Goal: Information Seeking & Learning: Check status

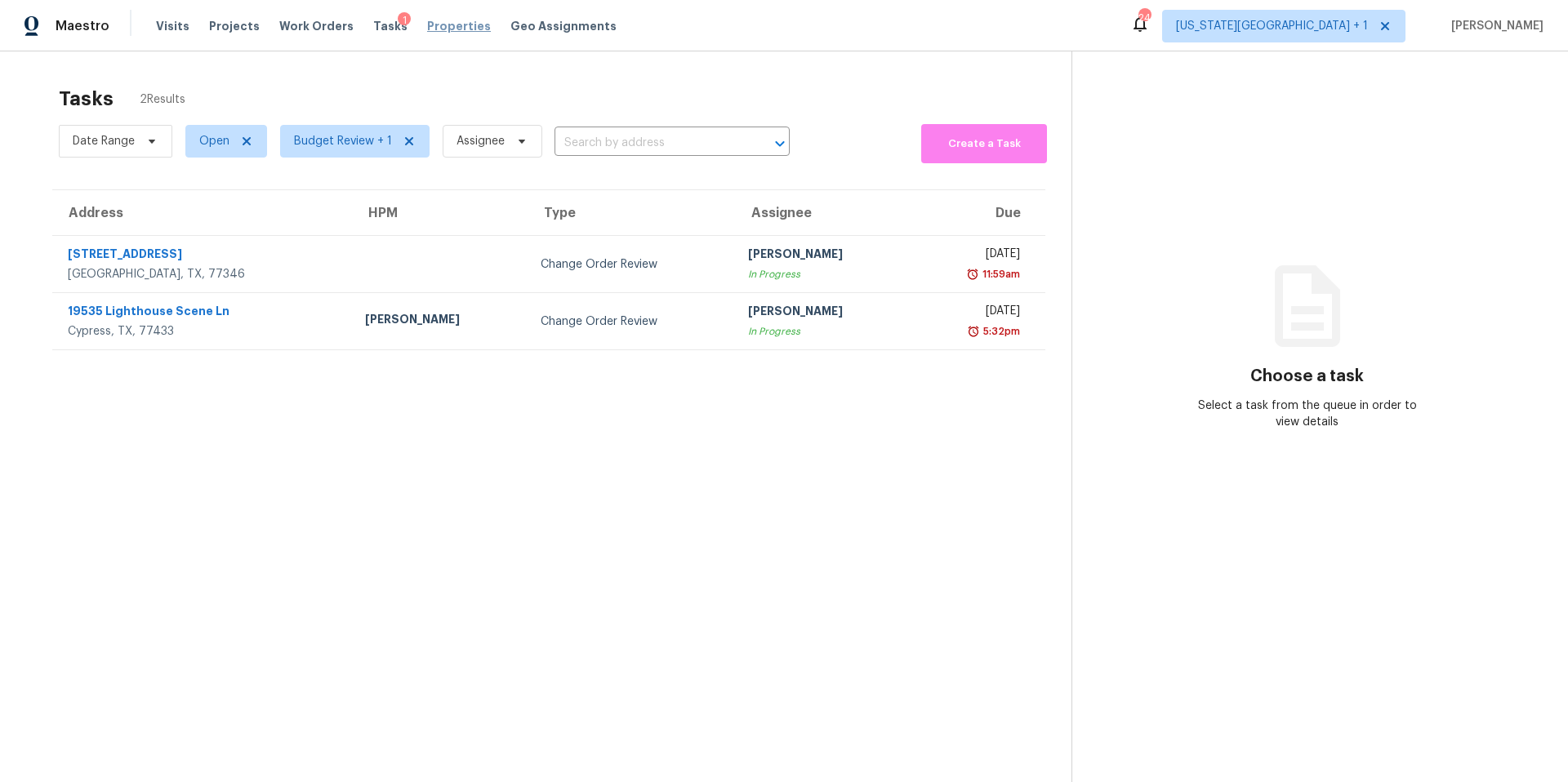
click at [448, 31] on span "Properties" at bounding box center [459, 26] width 64 height 17
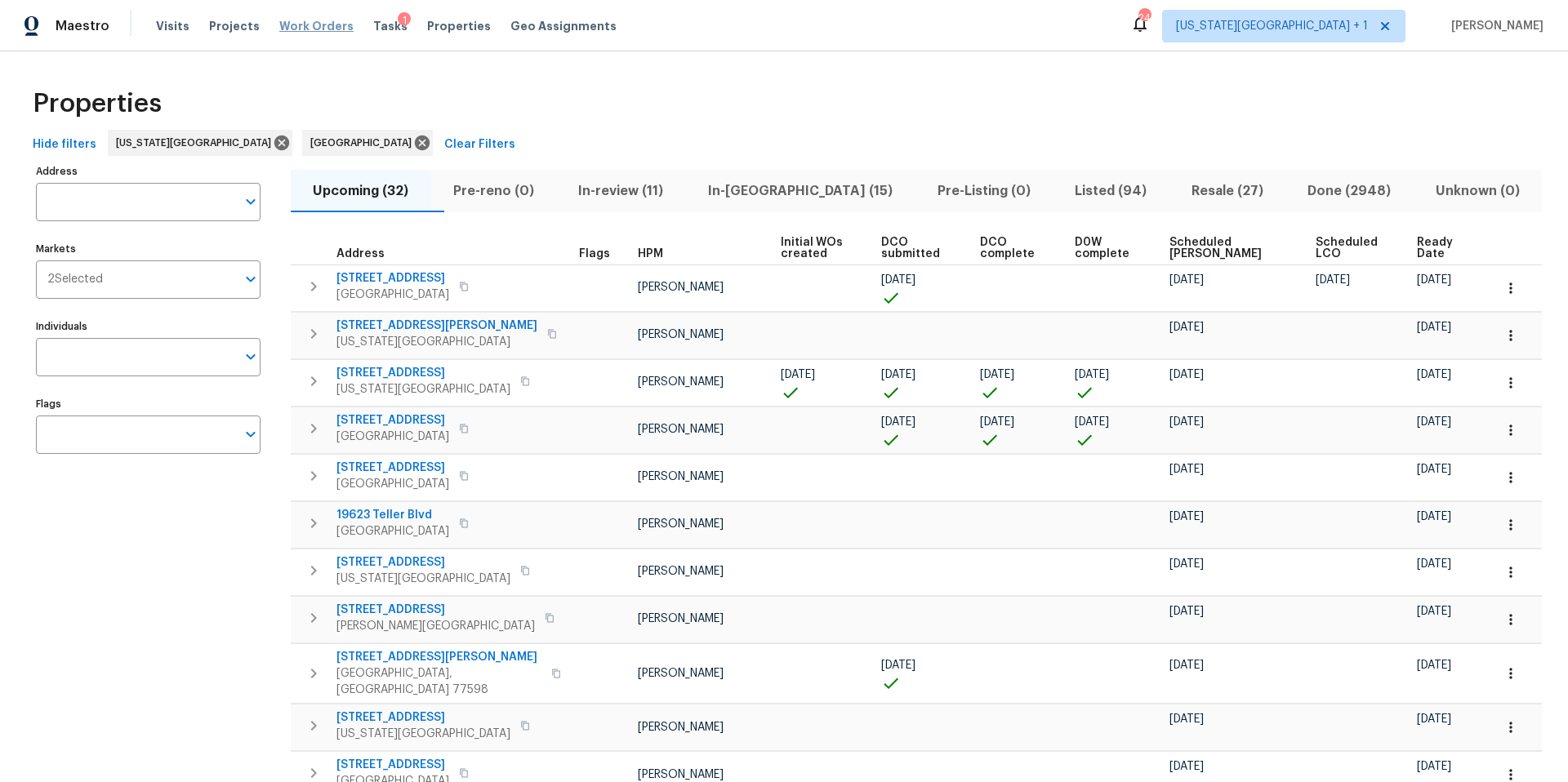
click at [309, 30] on span "Work Orders" at bounding box center [316, 26] width 74 height 17
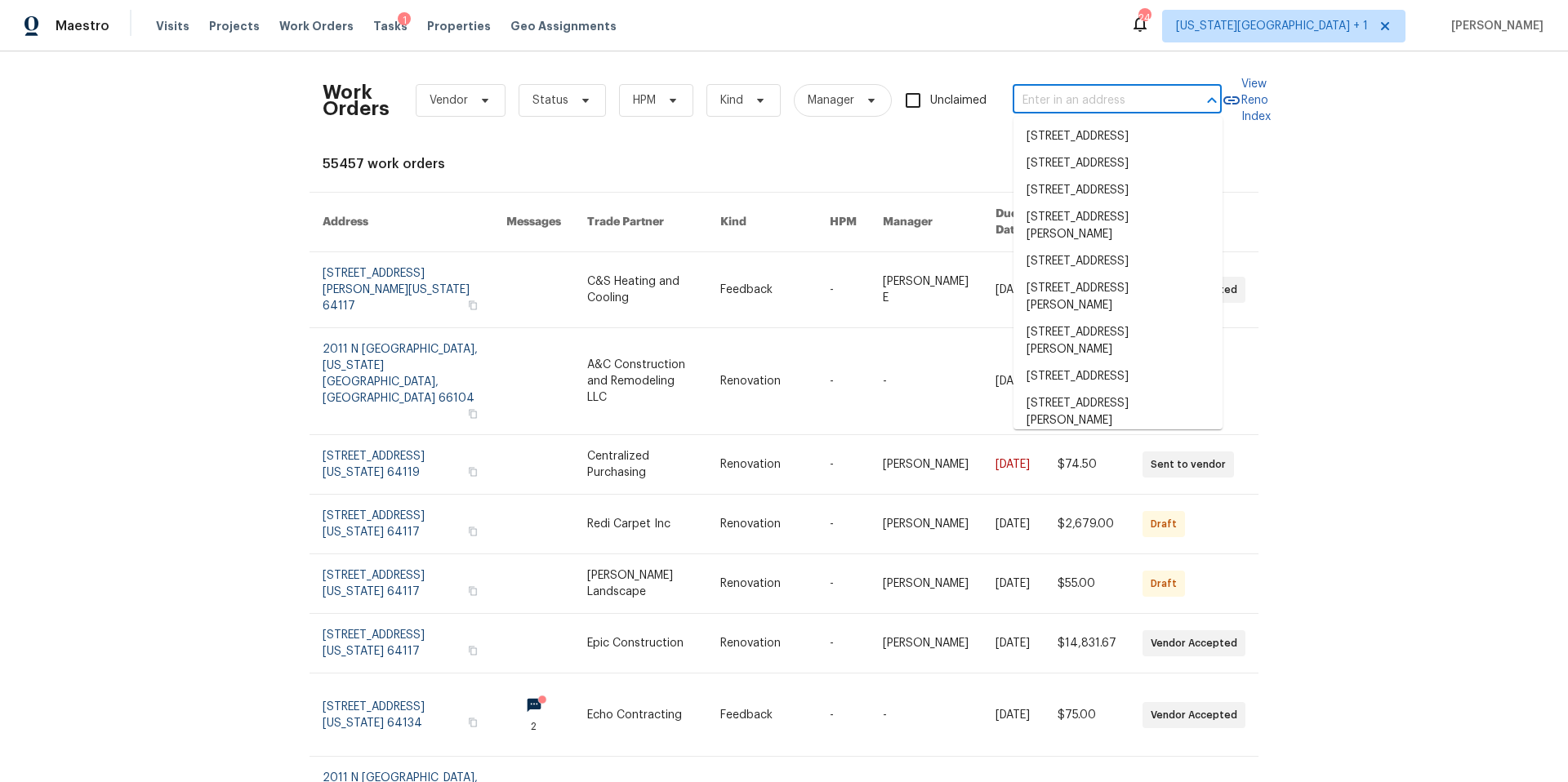
click at [1076, 101] on input "text" at bounding box center [1094, 100] width 164 height 25
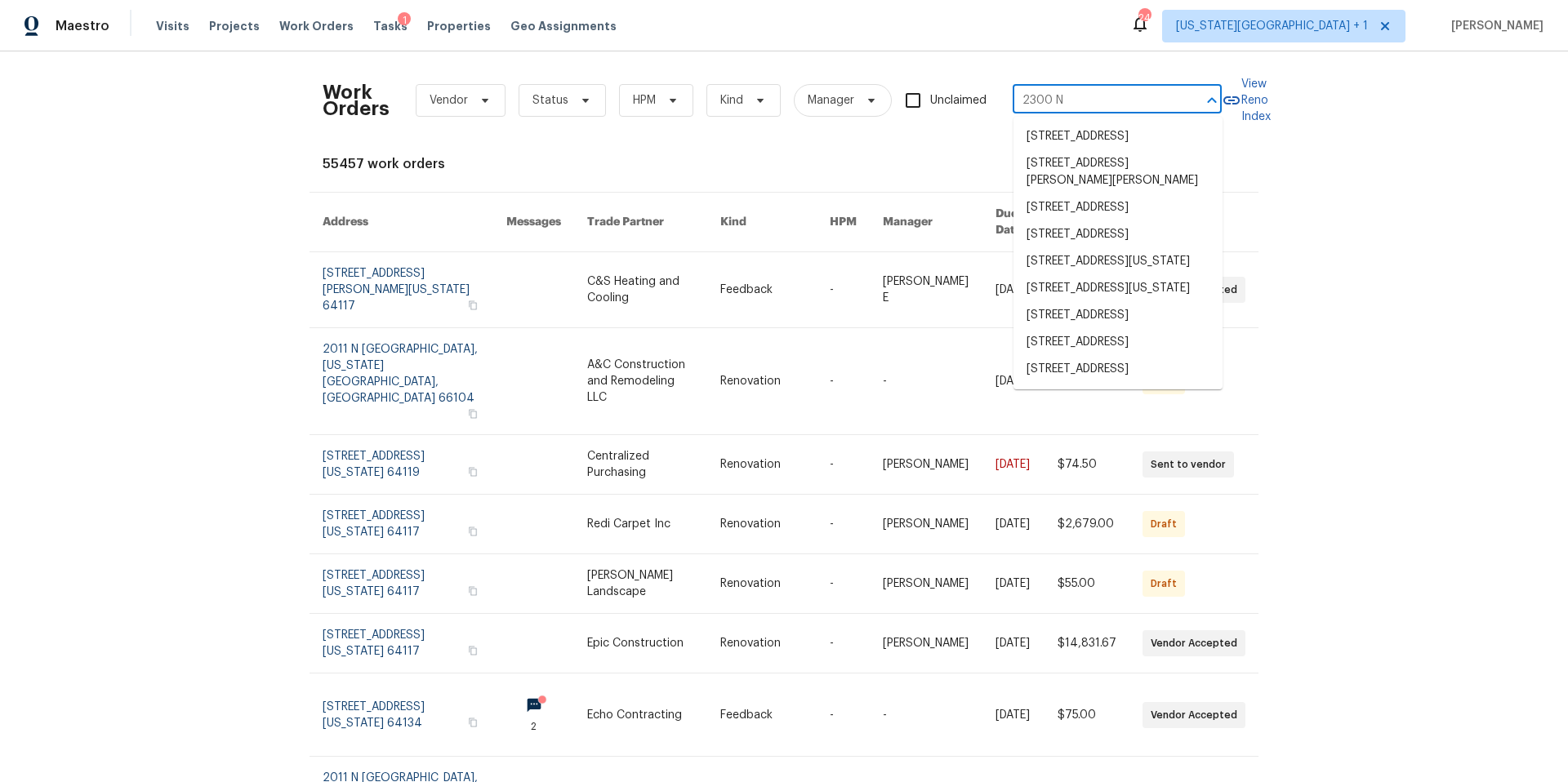
type input "2300 NE"
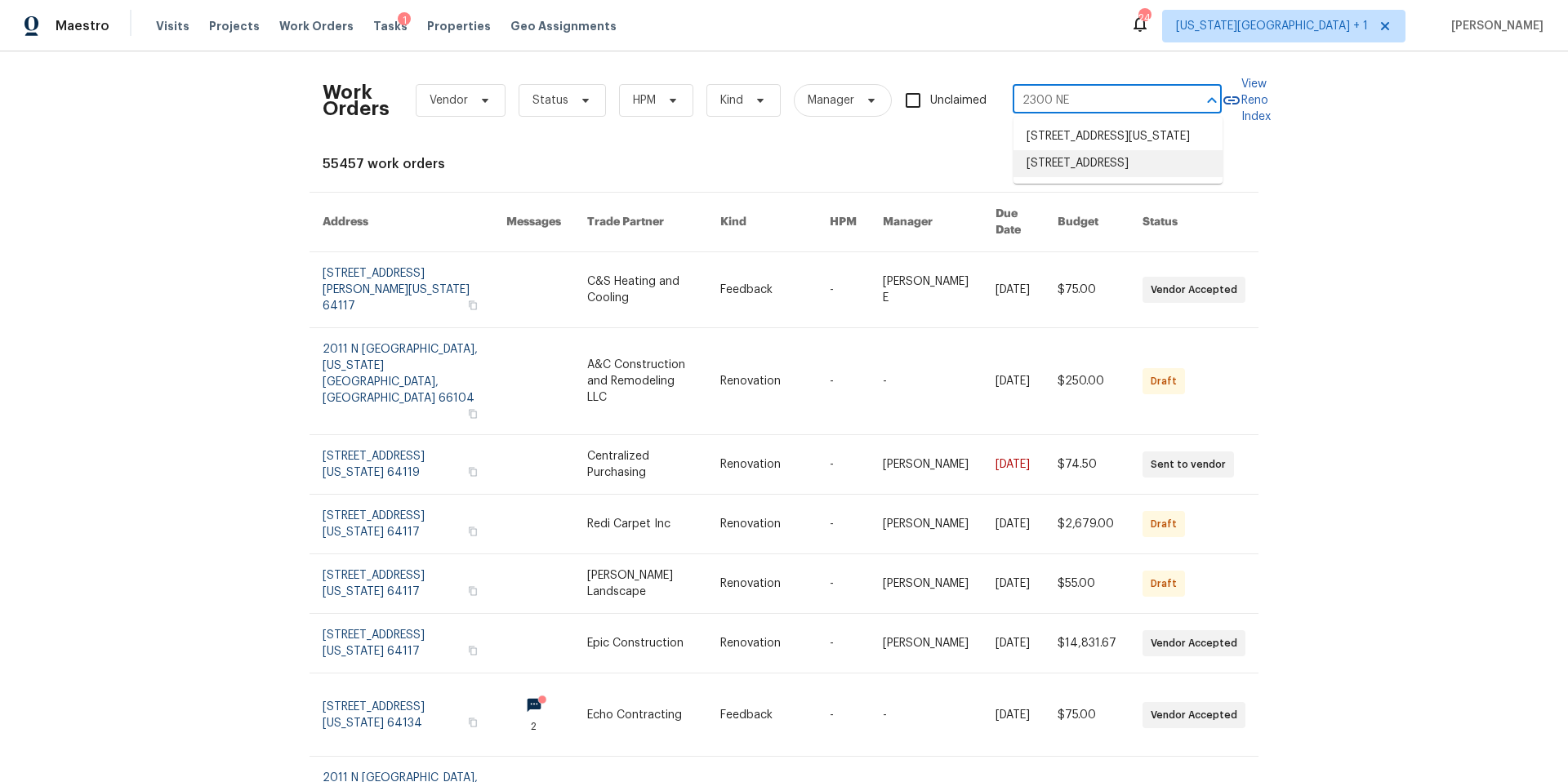
click at [1072, 177] on li "[STREET_ADDRESS]" at bounding box center [1118, 163] width 209 height 27
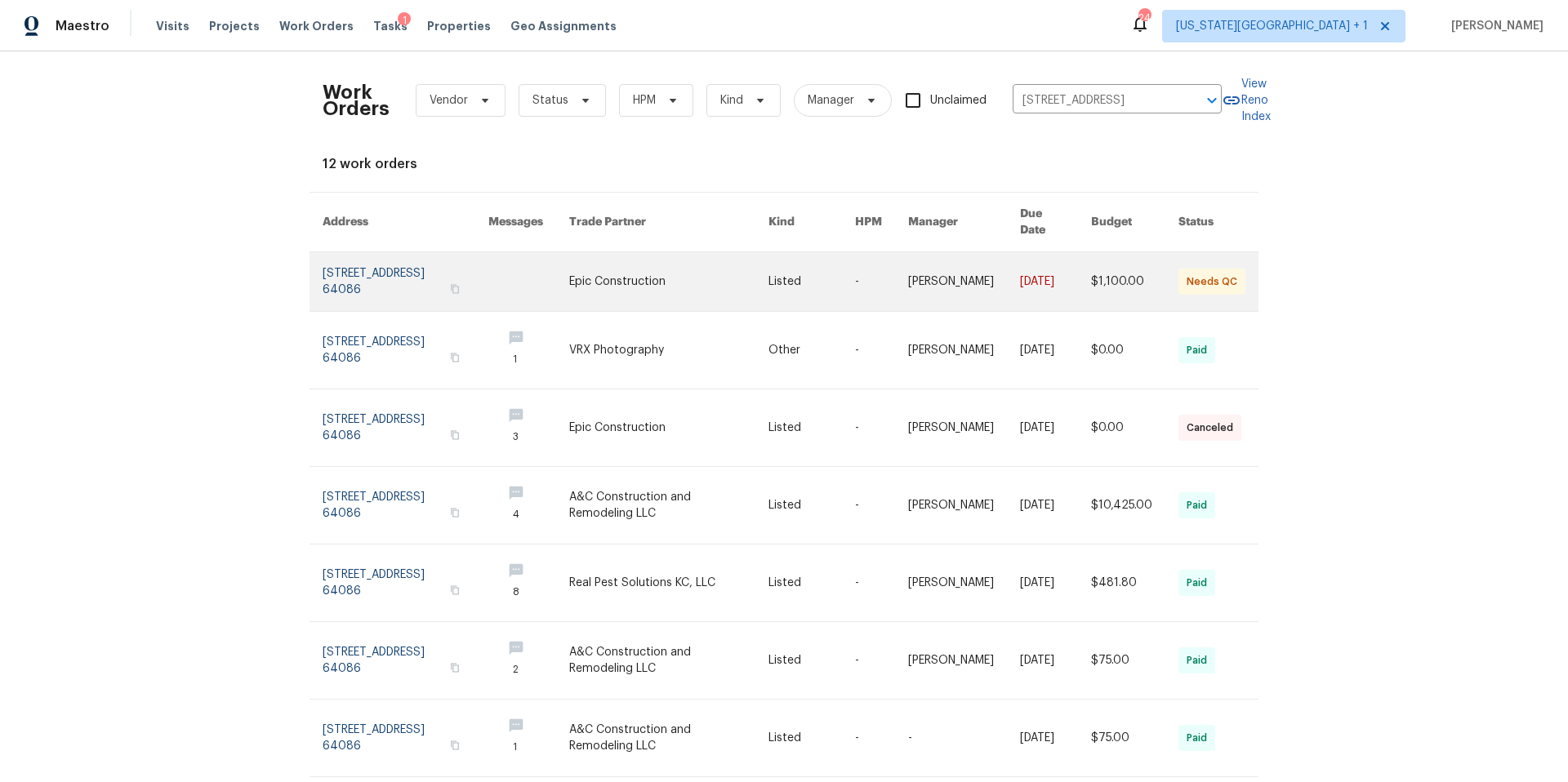
click at [395, 262] on link at bounding box center [405, 282] width 165 height 59
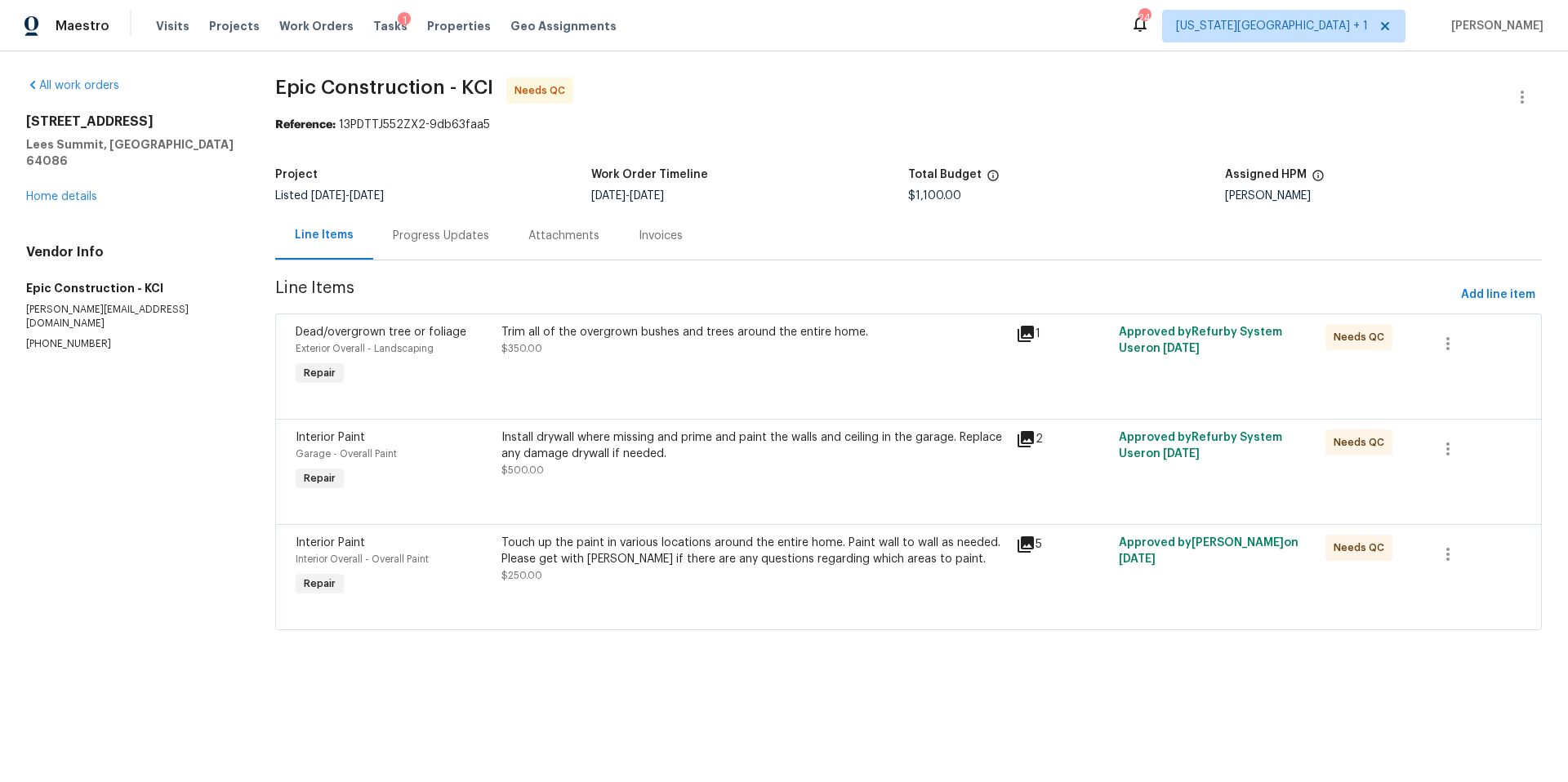
click at [660, 568] on div "Touch up the paint in various locations around the entire home. Paint wall to w…" at bounding box center [753, 550] width 506 height 32
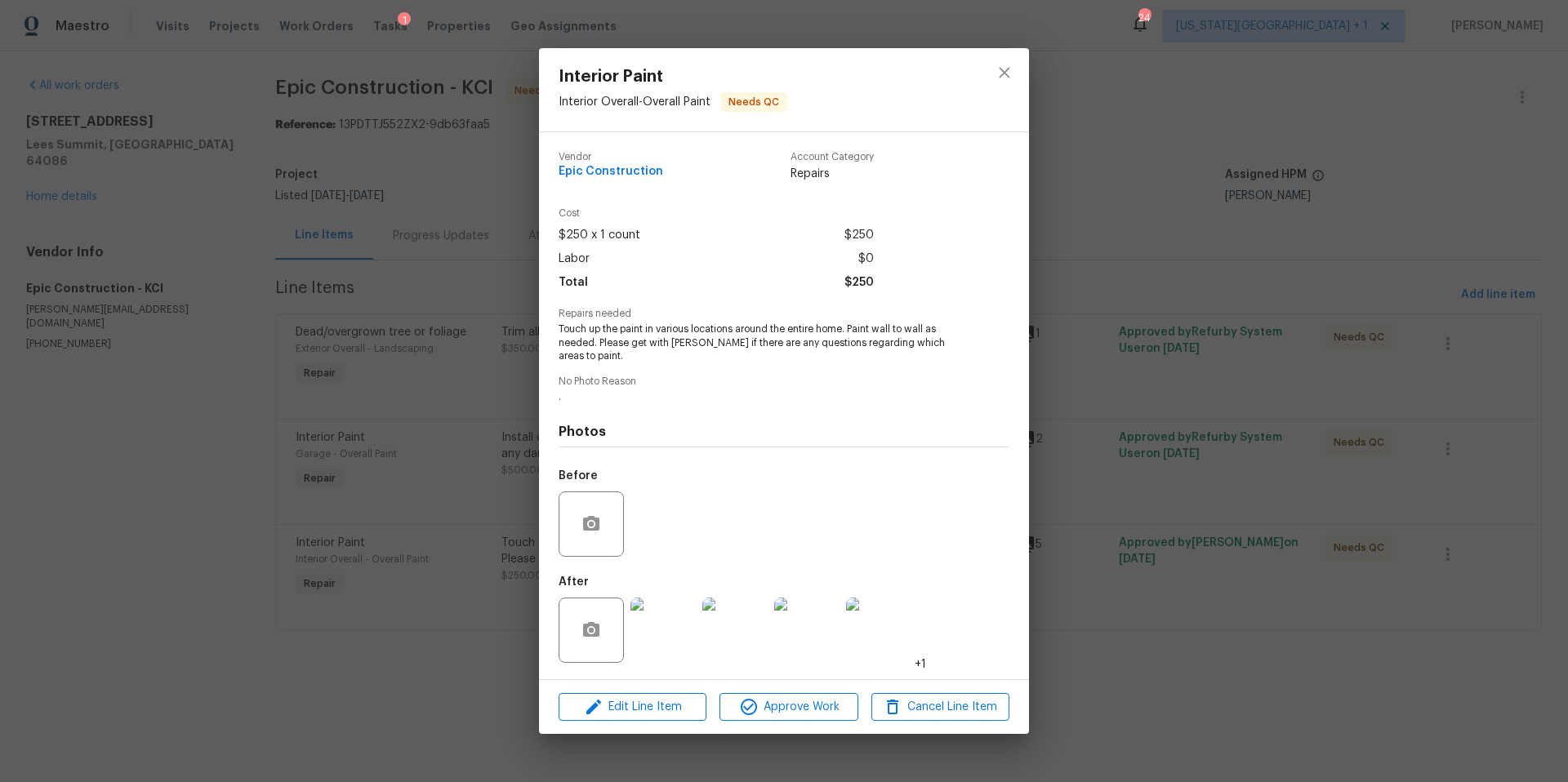
click at [665, 611] on img at bounding box center [663, 629] width 66 height 66
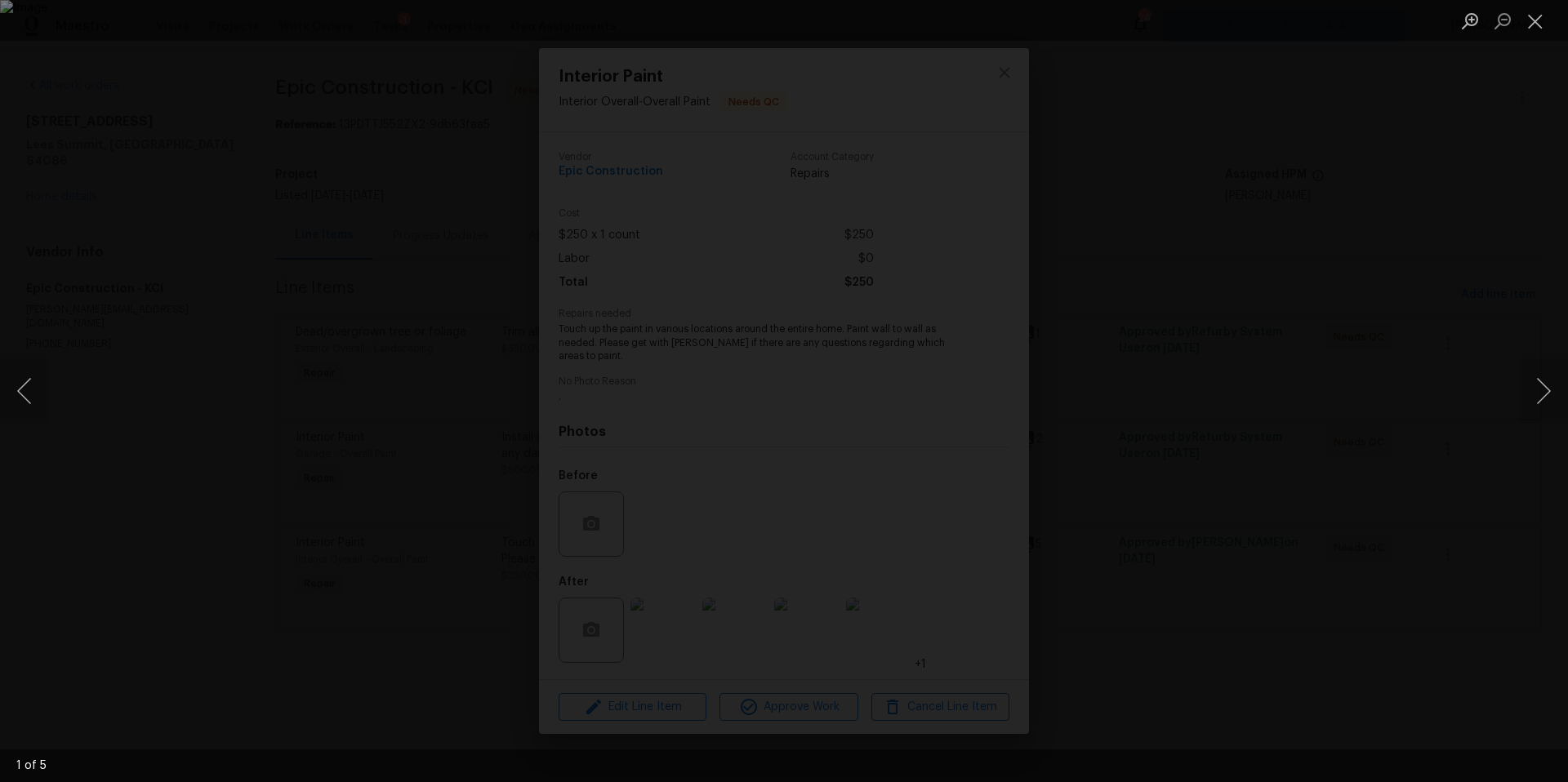
click at [192, 241] on div "Lightbox" at bounding box center [784, 391] width 1568 height 782
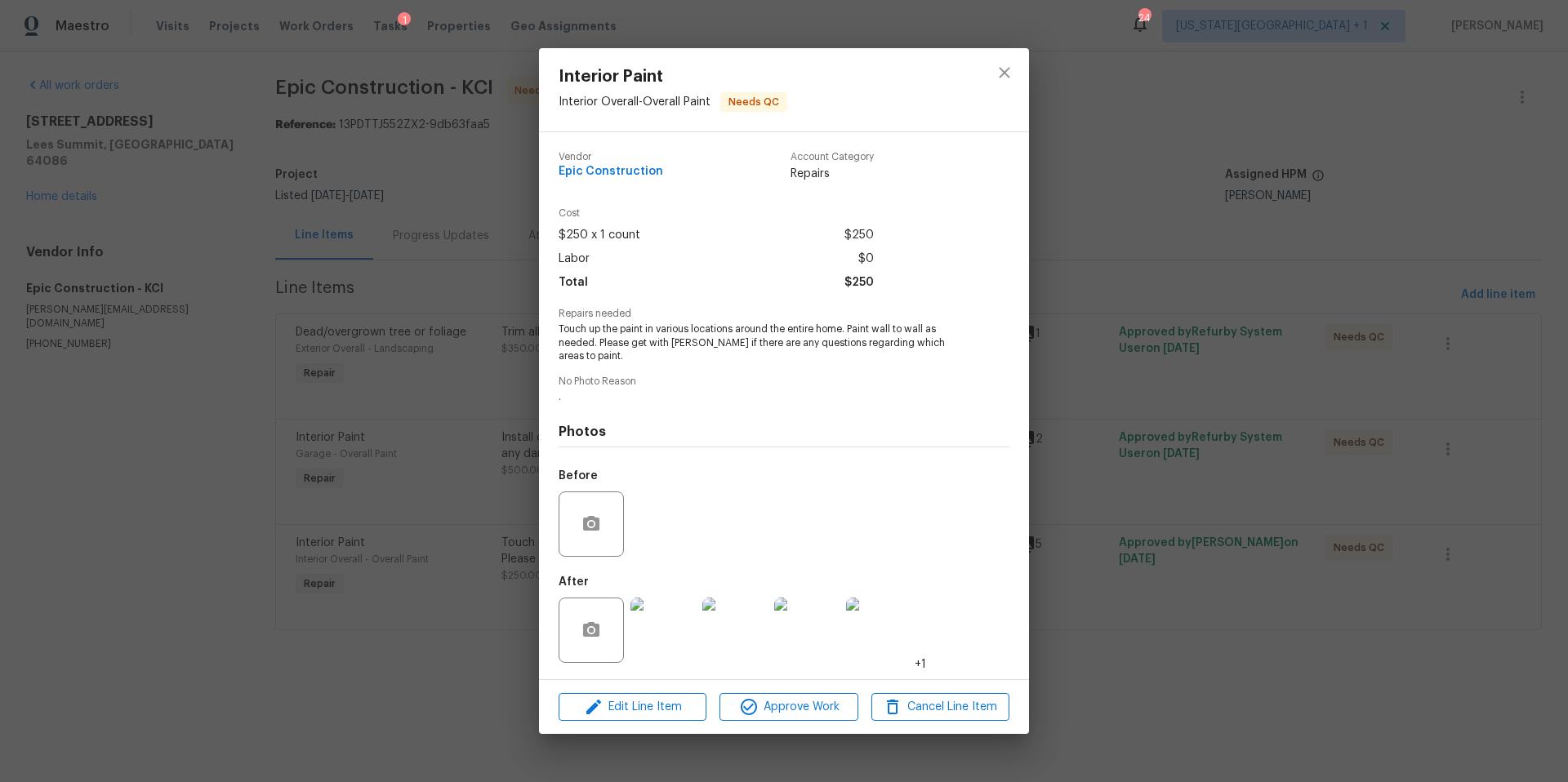
click at [73, 177] on div "Interior Paint Interior Overall - Overall Paint Needs QC Vendor Epic Constructi…" at bounding box center [784, 391] width 1568 height 782
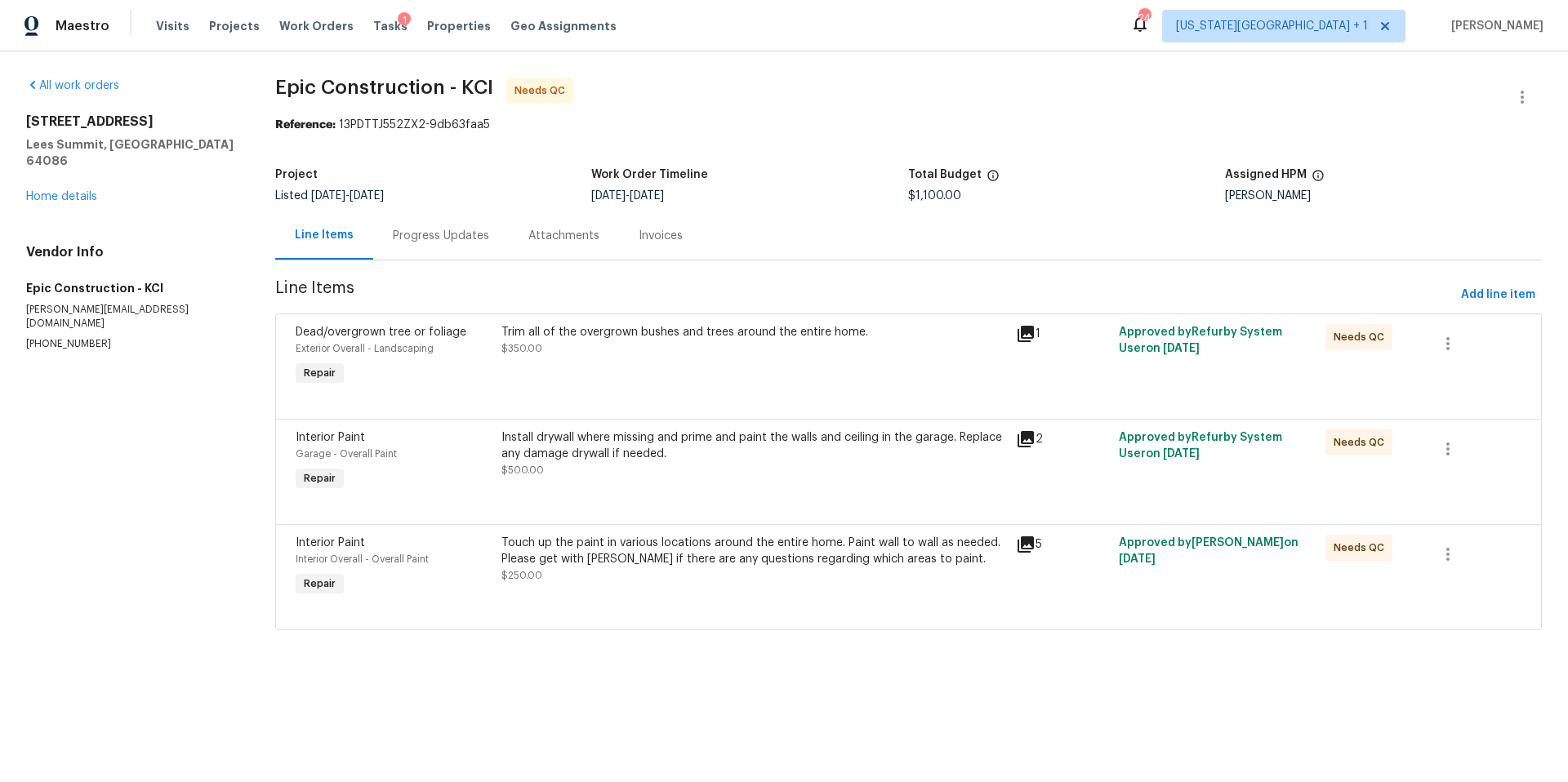
click at [441, 238] on div "Progress Updates" at bounding box center [441, 236] width 96 height 17
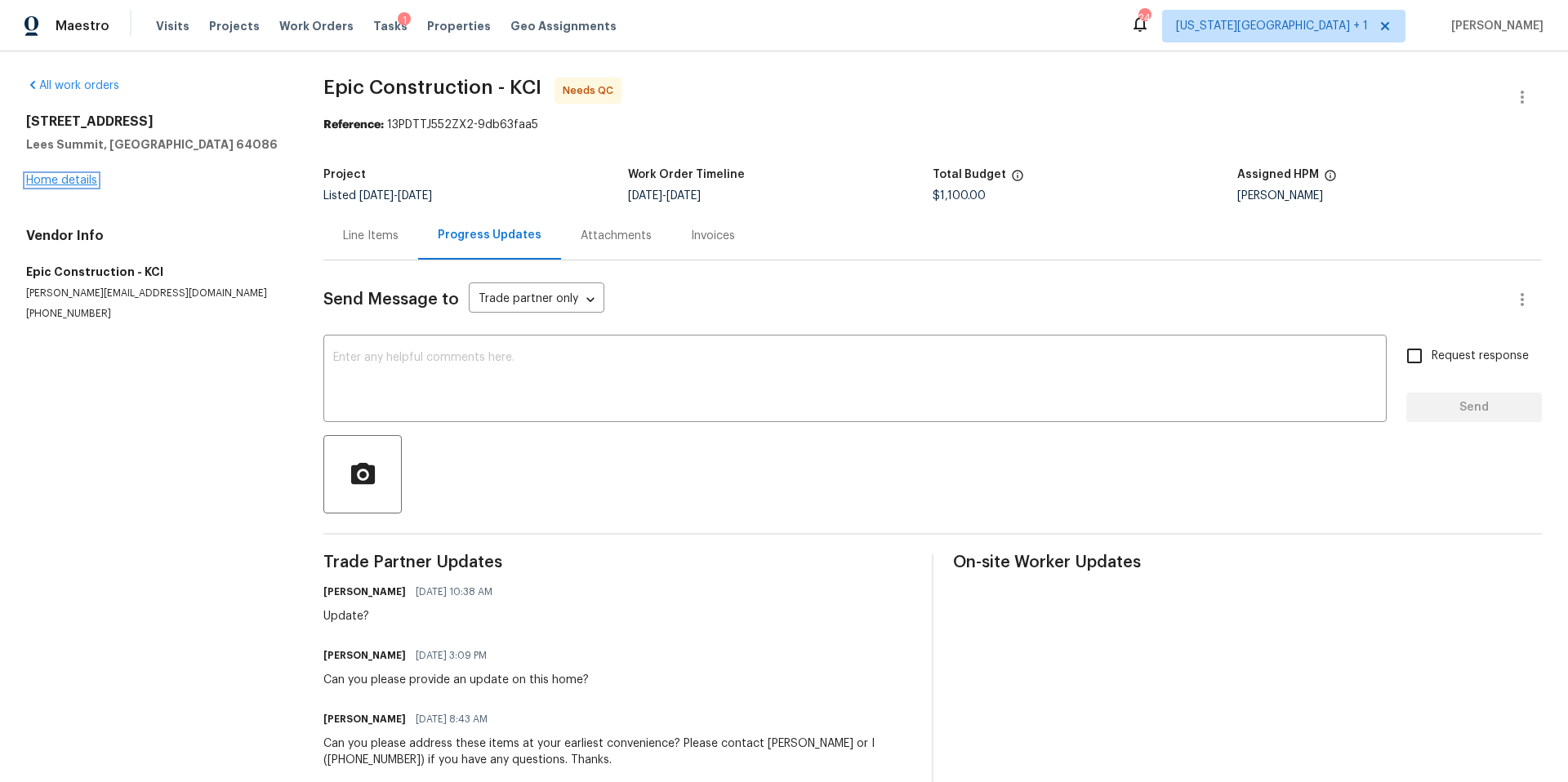
click at [74, 178] on link "Home details" at bounding box center [61, 180] width 71 height 11
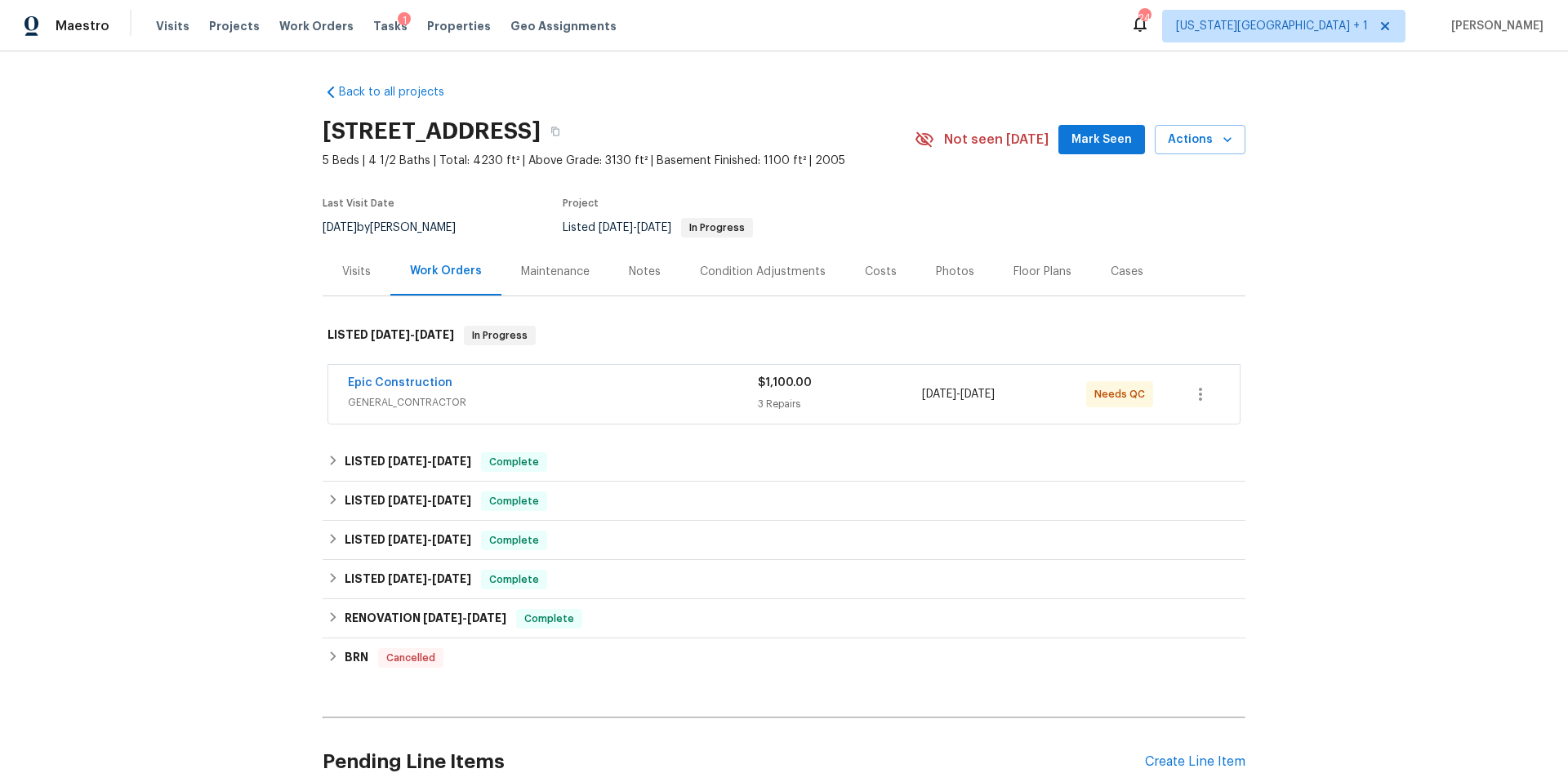
click at [939, 269] on div "Photos" at bounding box center [955, 272] width 39 height 17
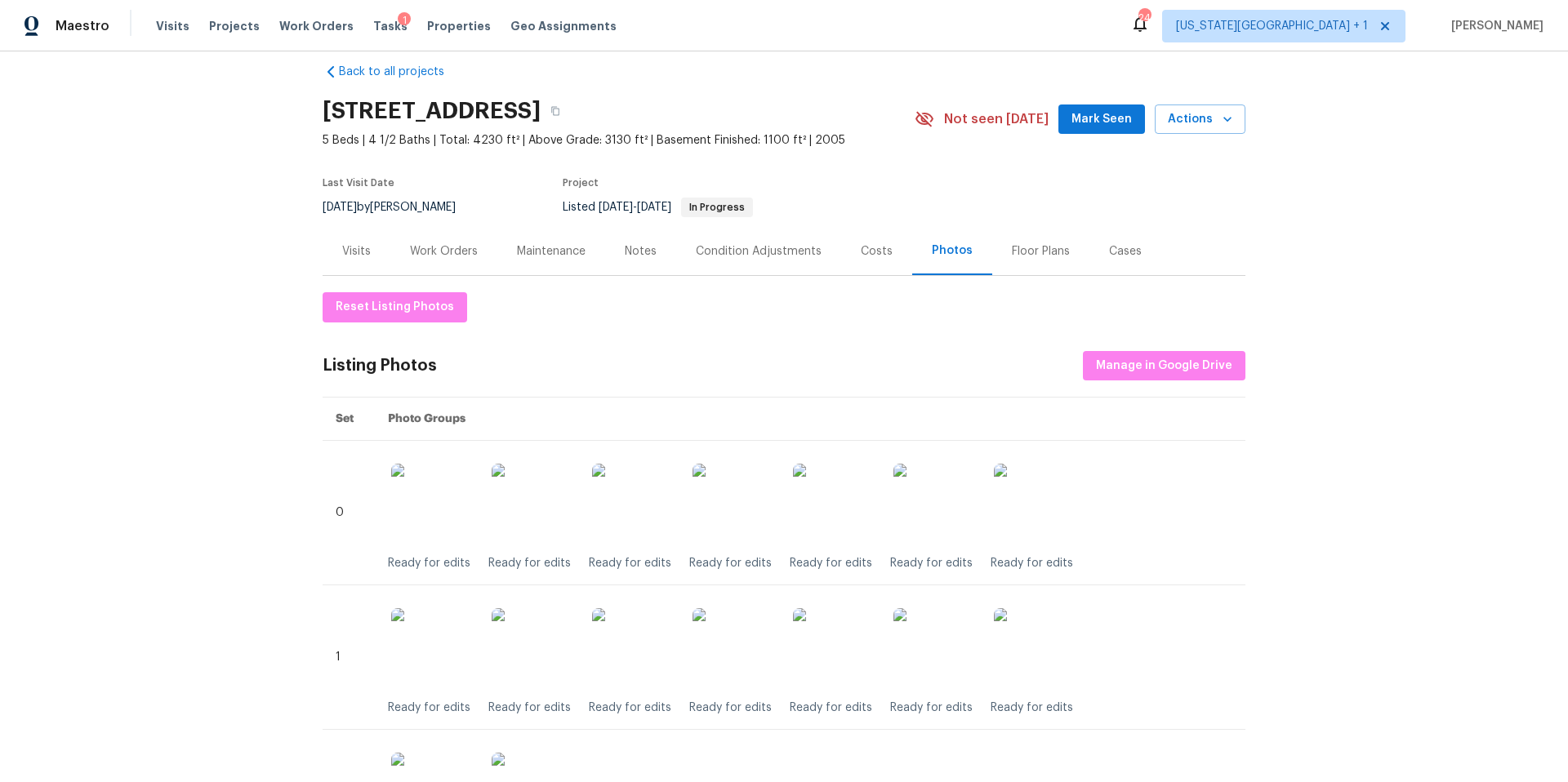
scroll to position [26, 0]
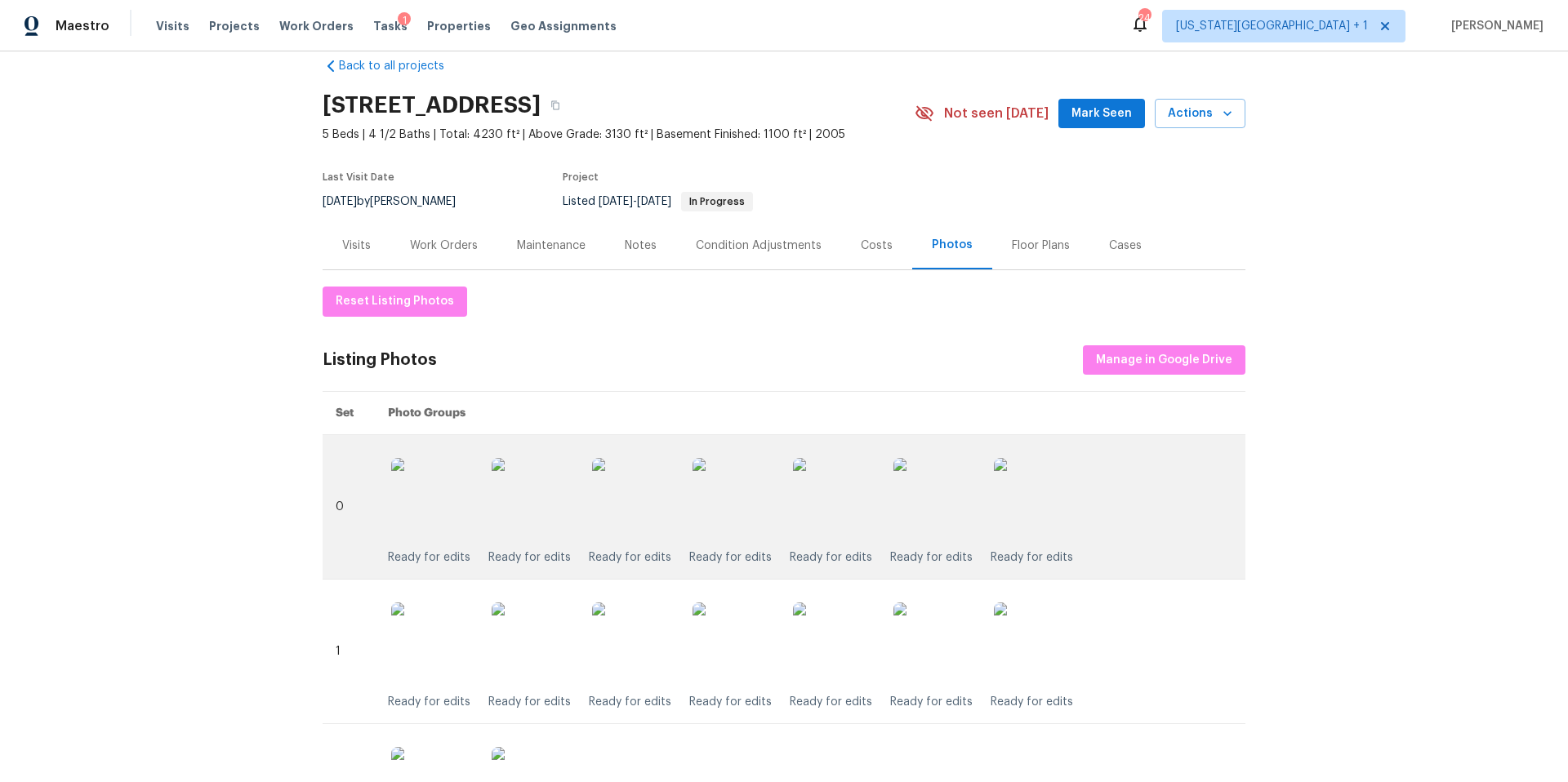
click at [733, 495] on img at bounding box center [733, 498] width 81 height 81
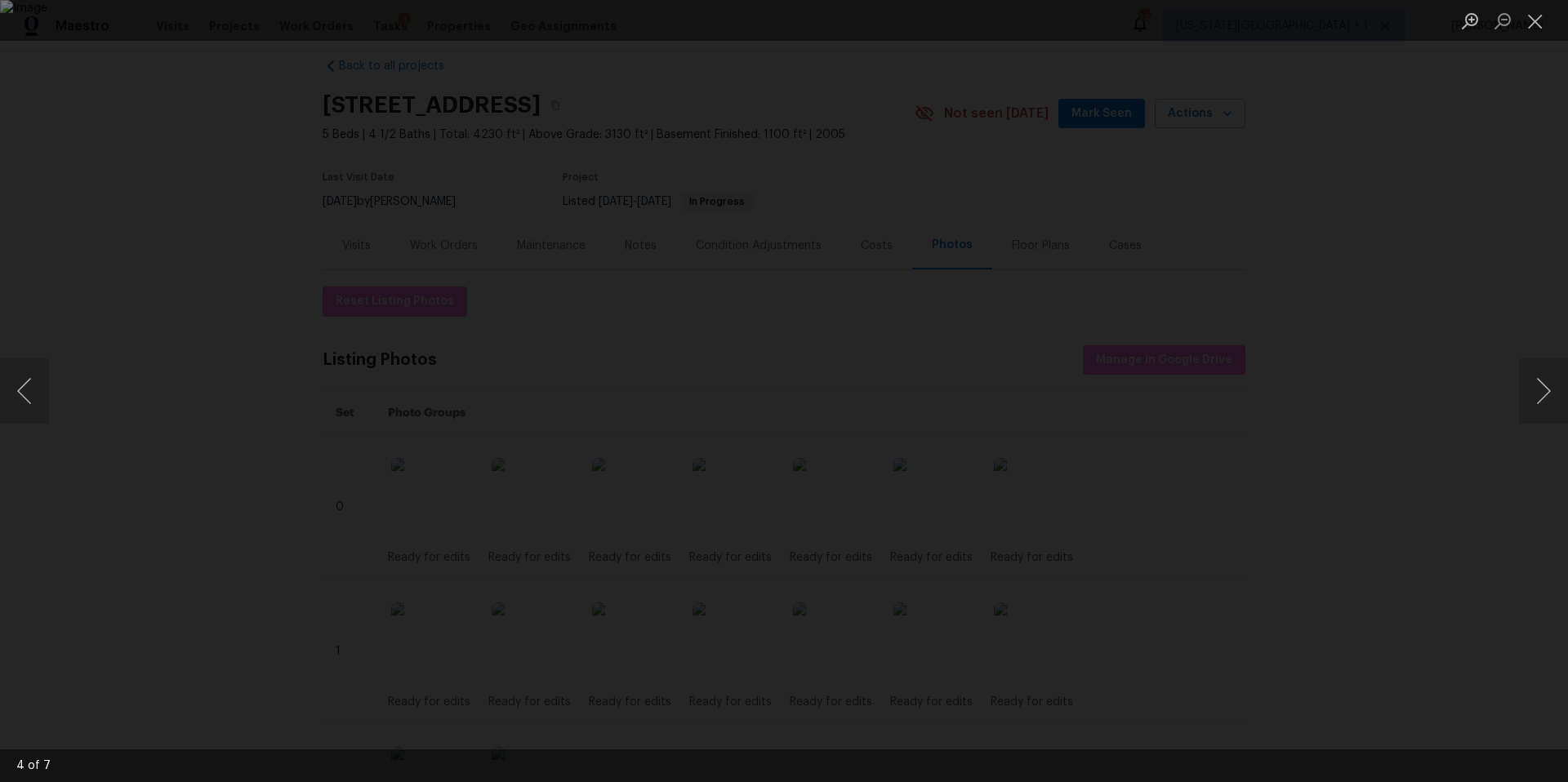
click at [1298, 350] on div "Lightbox" at bounding box center [784, 391] width 1568 height 782
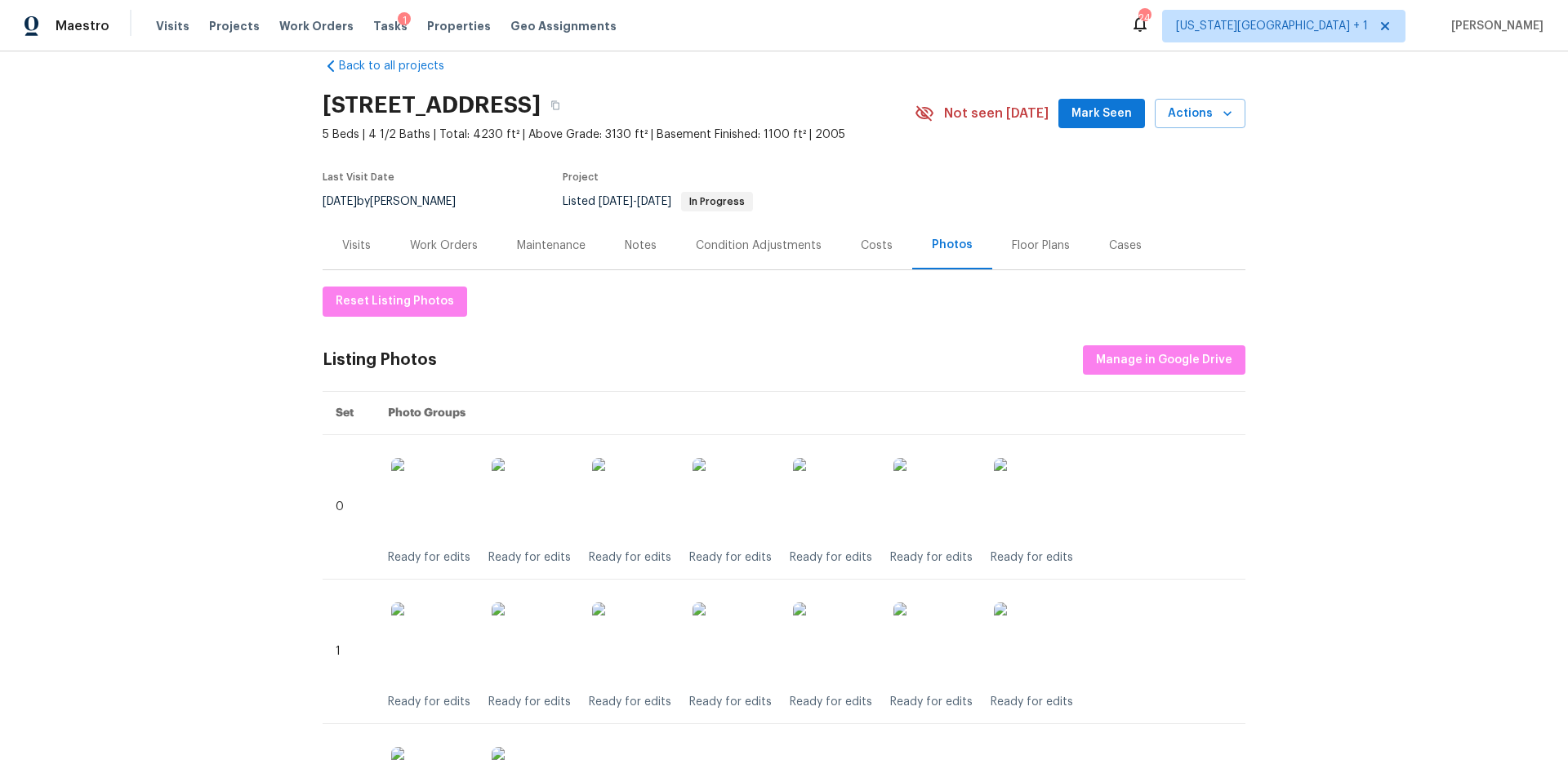
click at [565, 240] on div "Maintenance" at bounding box center [551, 246] width 68 height 17
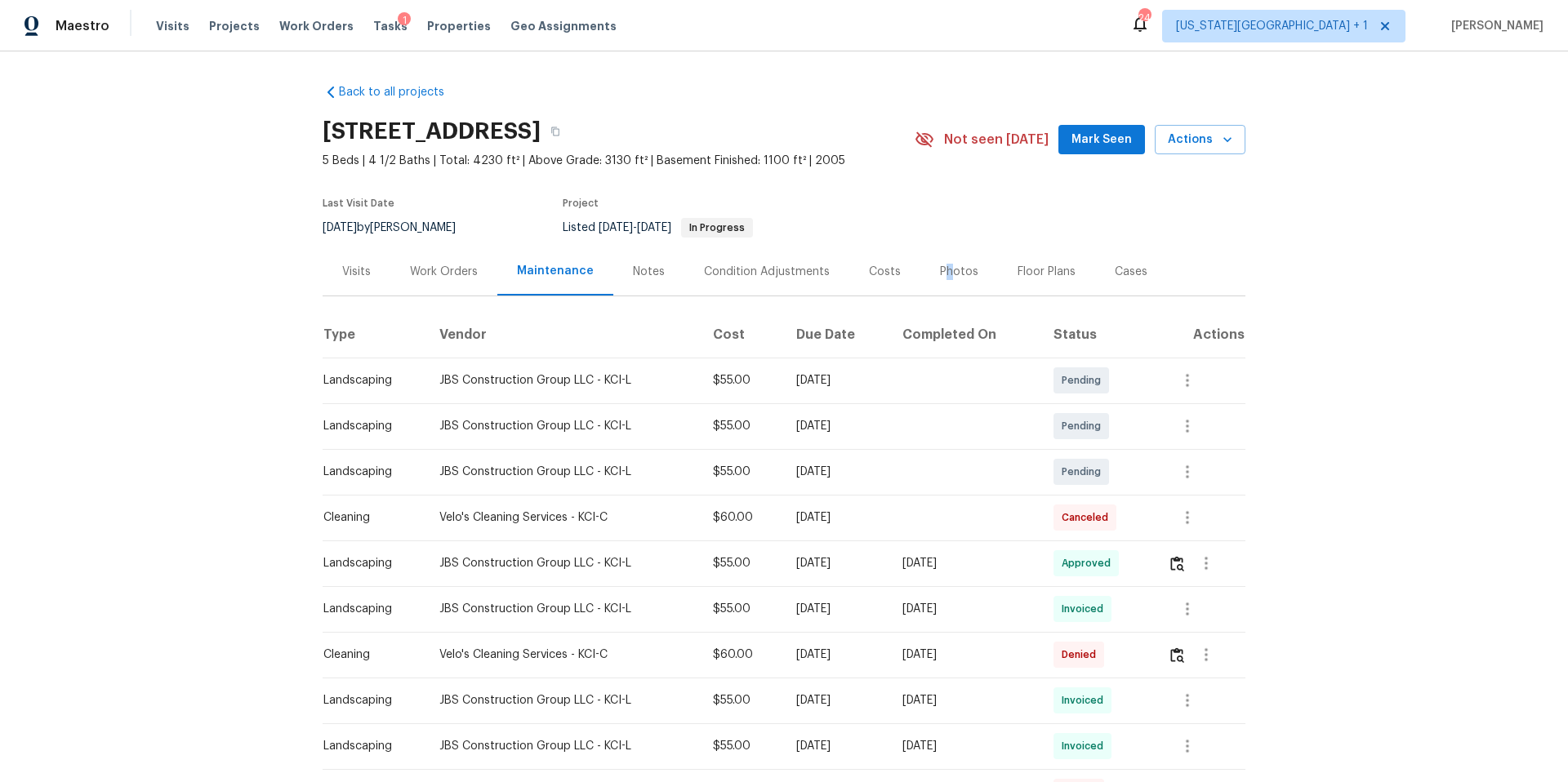
click at [939, 269] on div "Photos" at bounding box center [959, 272] width 39 height 17
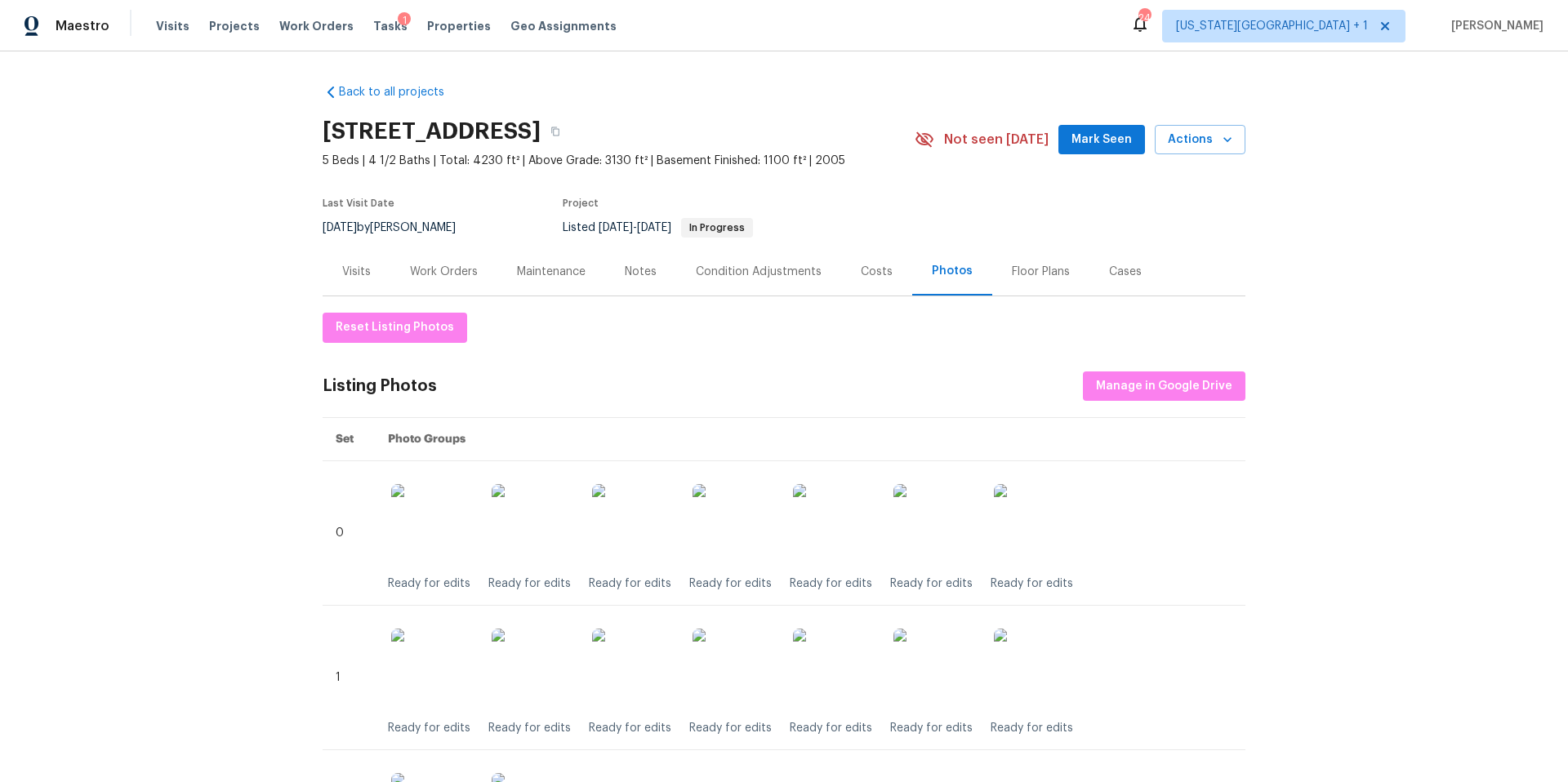
click at [541, 268] on div "Maintenance" at bounding box center [551, 272] width 68 height 17
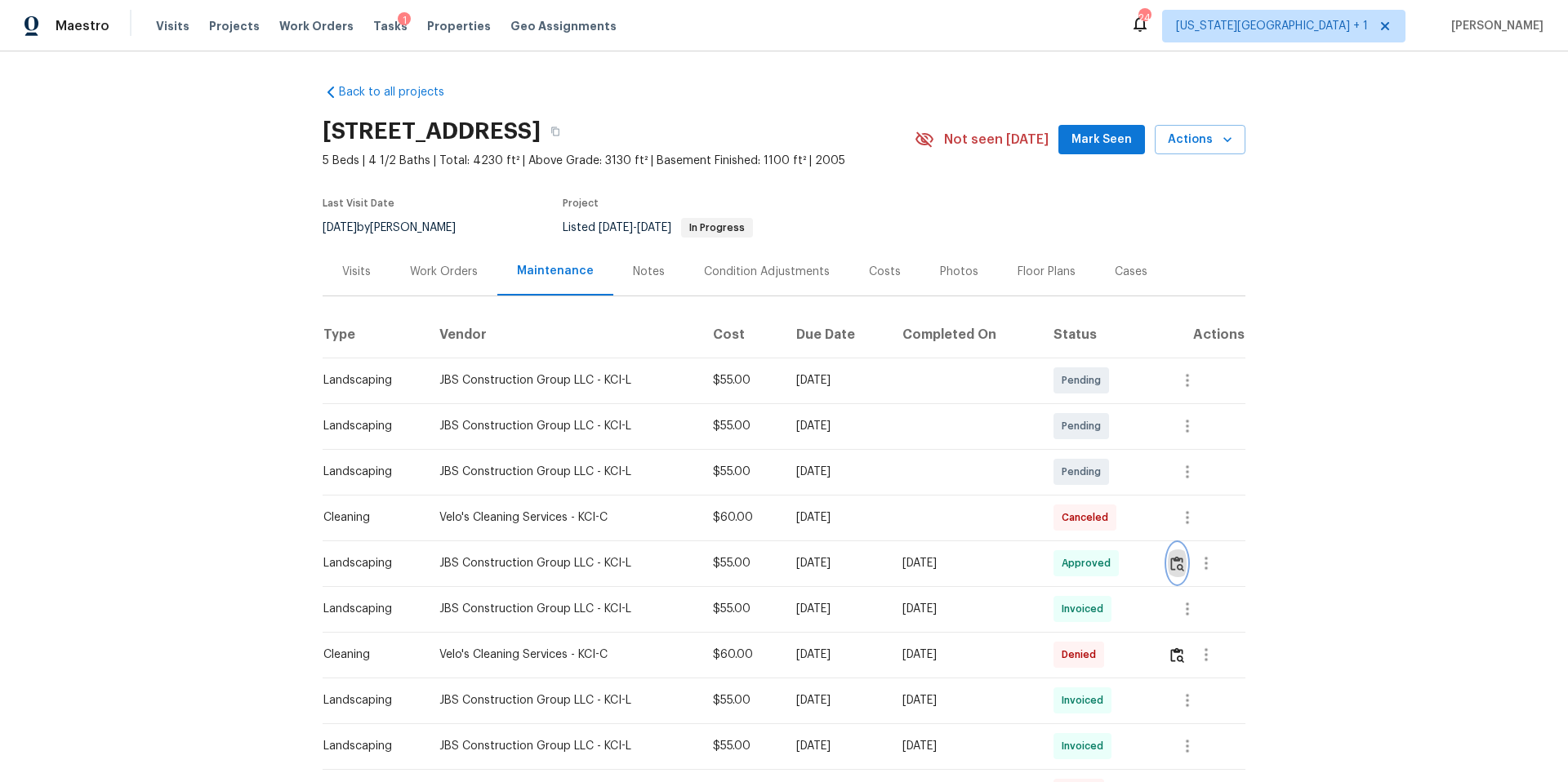
click at [1183, 563] on img "button" at bounding box center [1176, 563] width 14 height 16
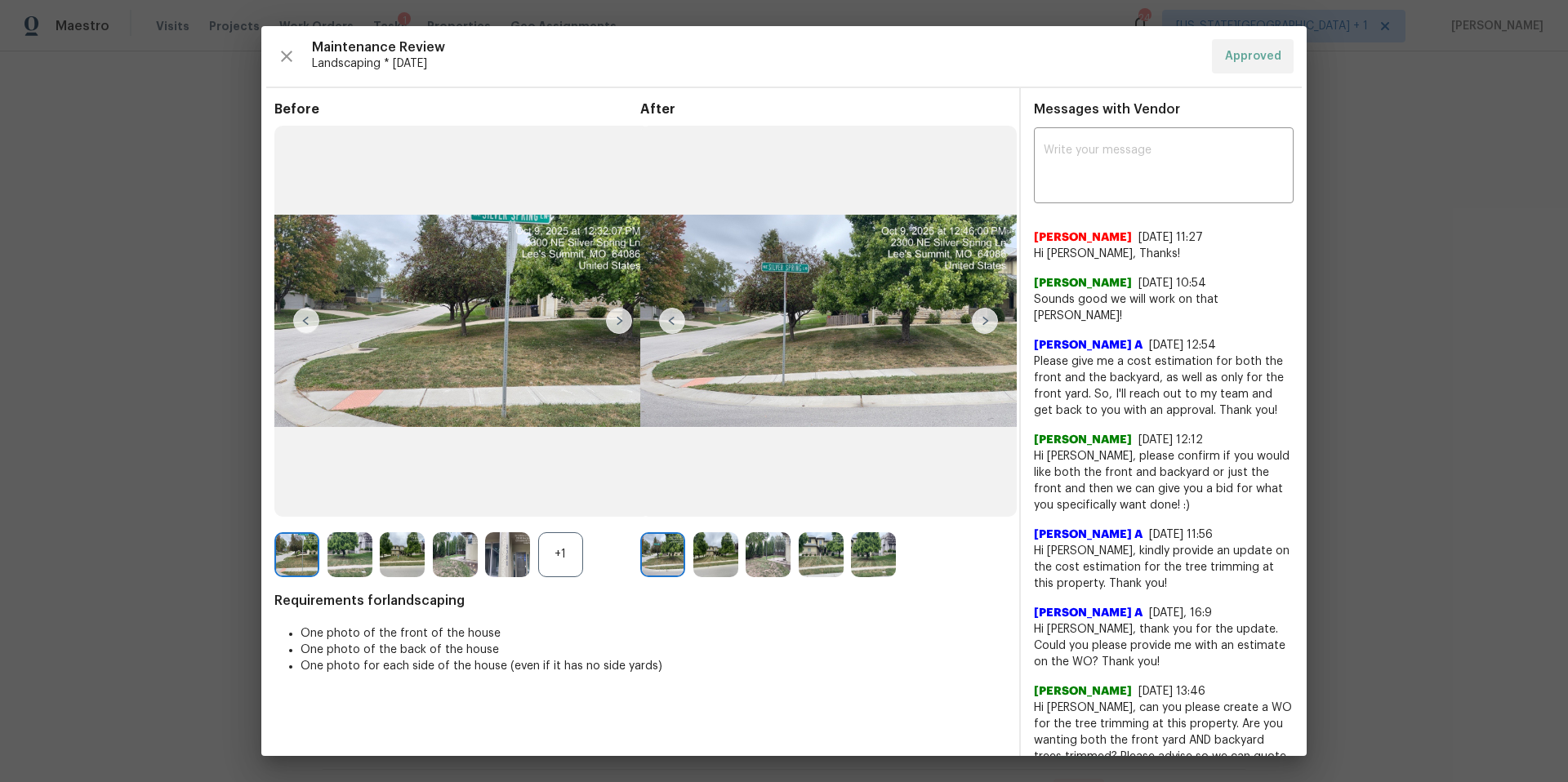
click at [983, 317] on img at bounding box center [985, 321] width 26 height 26
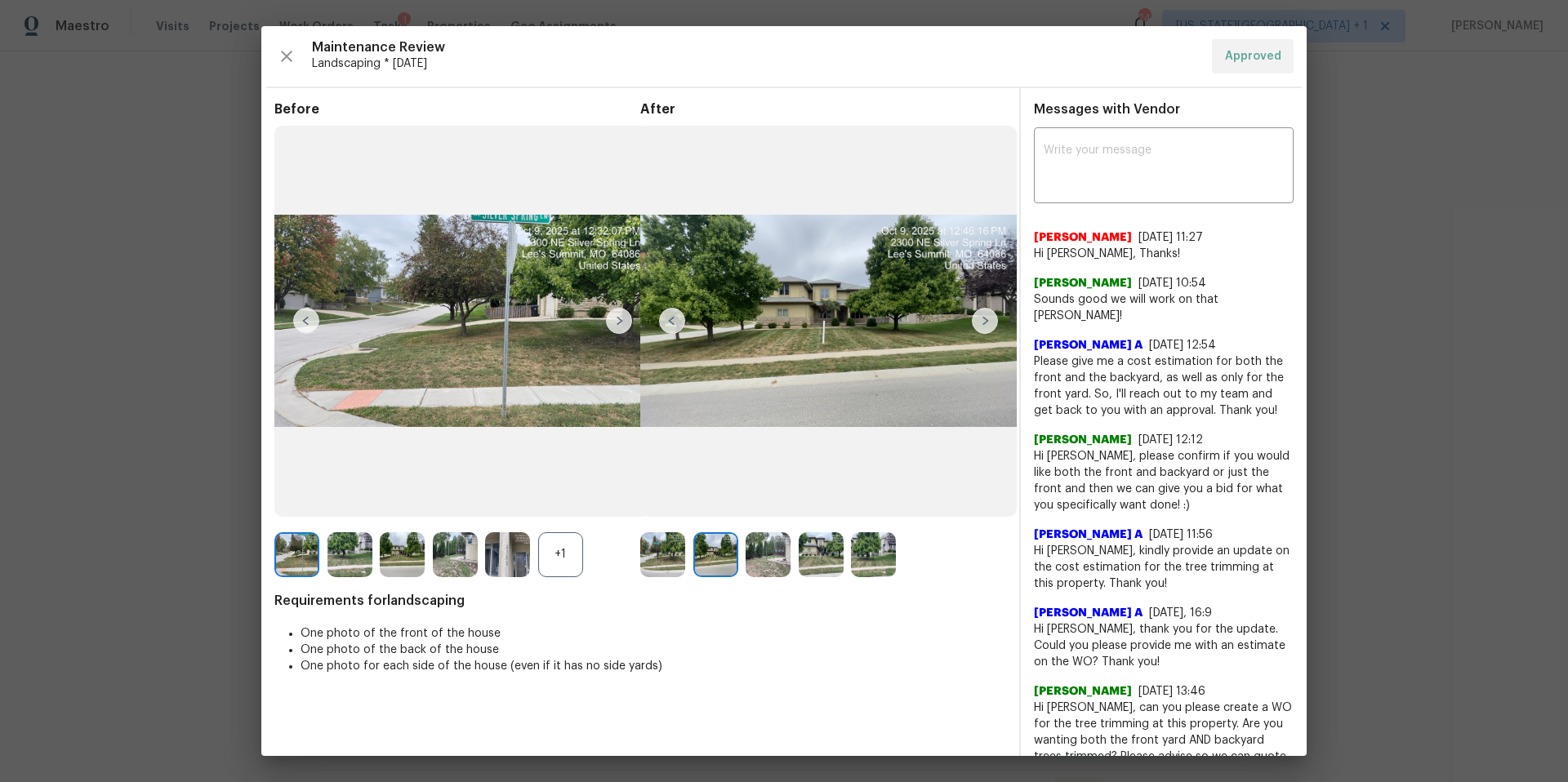
click at [979, 319] on img at bounding box center [985, 321] width 26 height 26
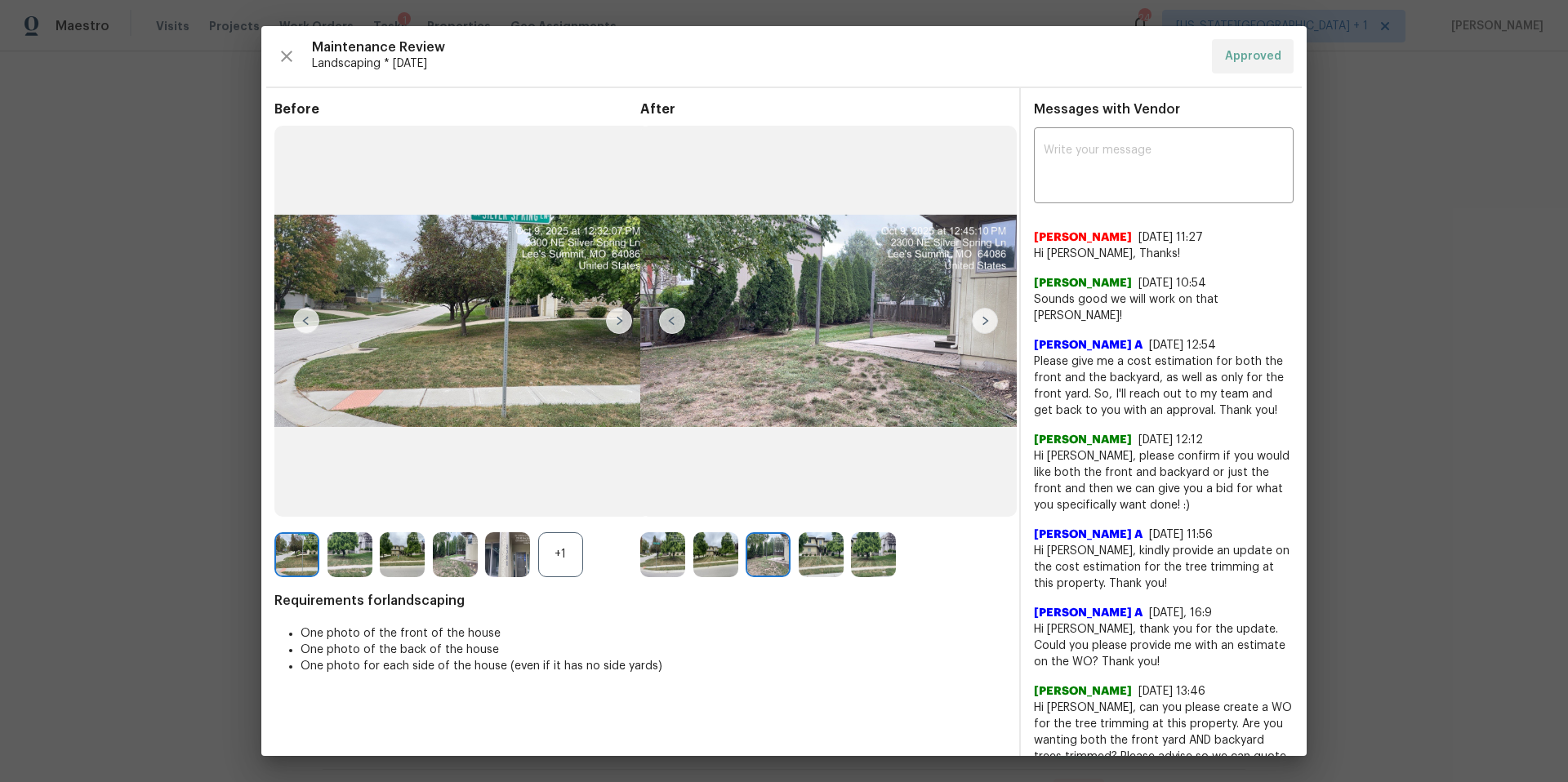
click at [979, 319] on img at bounding box center [985, 321] width 26 height 26
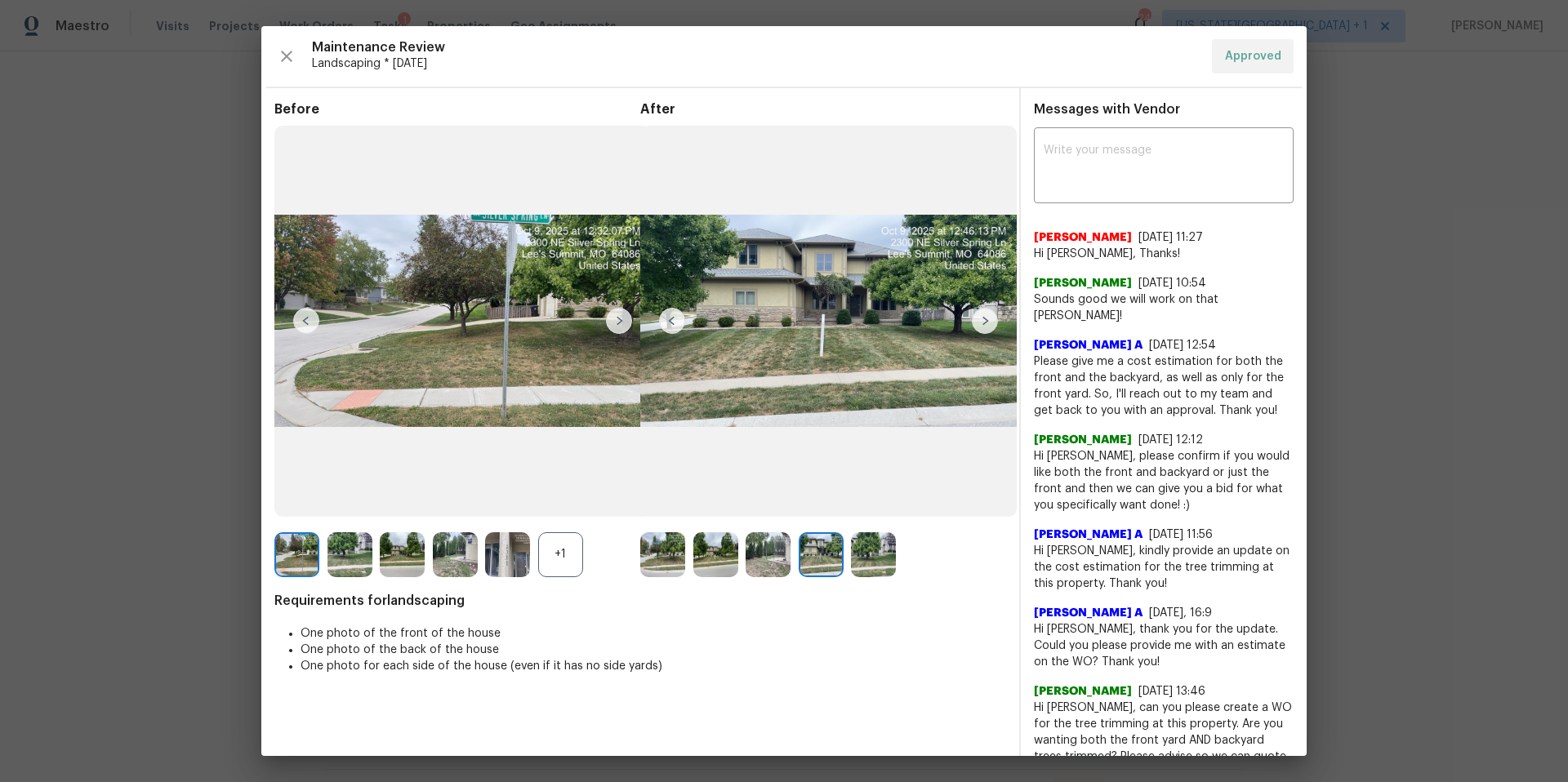
click at [979, 319] on img at bounding box center [985, 321] width 26 height 26
